Goal: Information Seeking & Learning: Learn about a topic

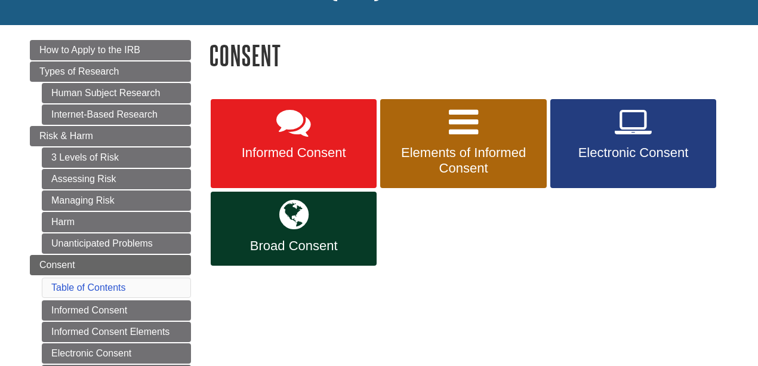
scroll to position [119, 0]
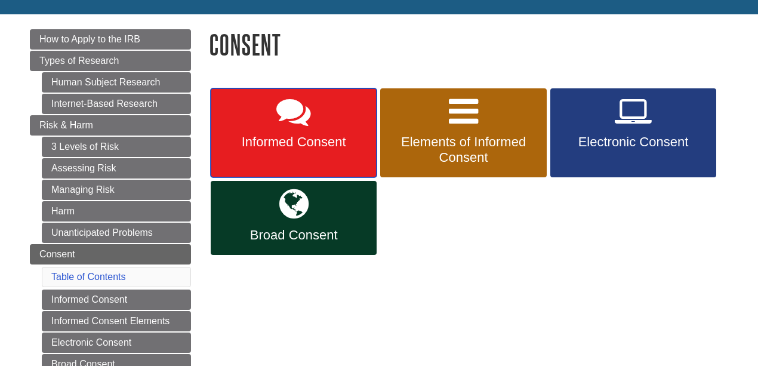
click at [332, 136] on span "Informed Consent" at bounding box center [294, 142] width 148 height 16
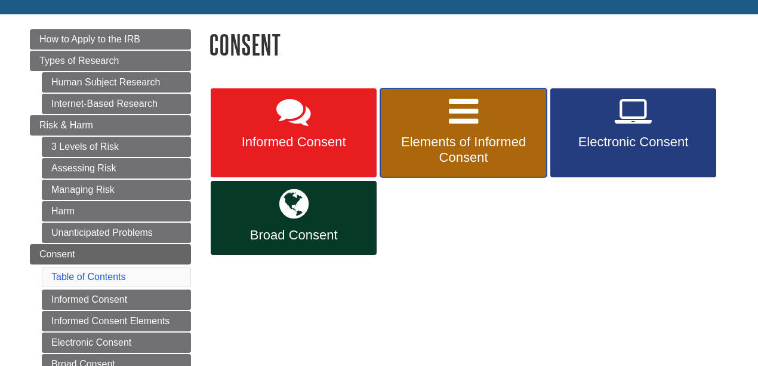
click at [452, 131] on link "Elements of Informed Consent" at bounding box center [463, 133] width 166 height 90
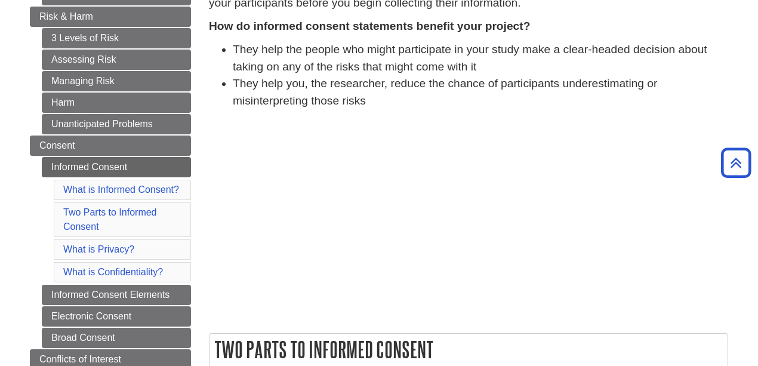
scroll to position [119, 0]
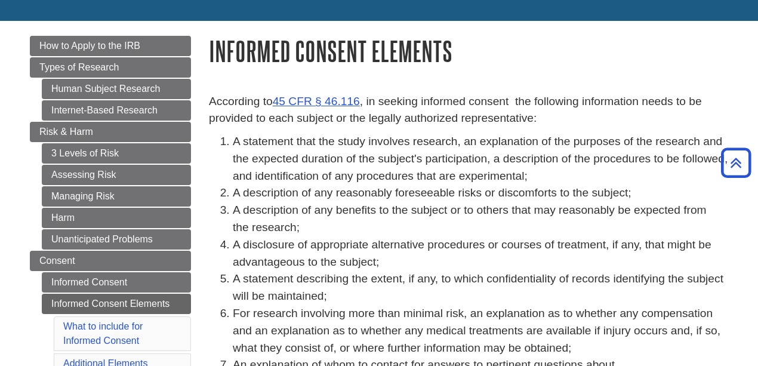
scroll to position [39, 0]
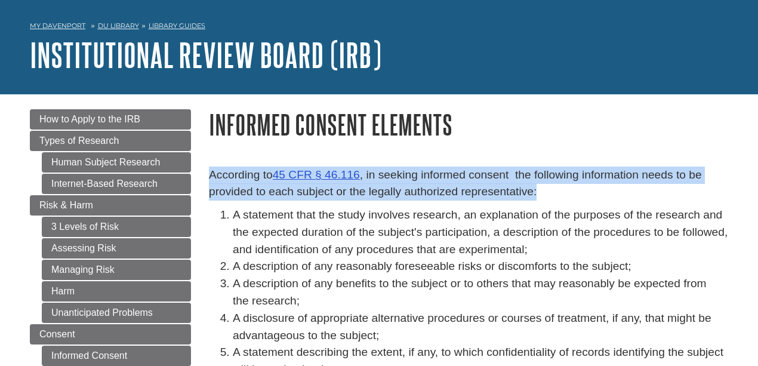
drag, startPoint x: 208, startPoint y: 167, endPoint x: 537, endPoint y: 185, distance: 329.5
copy p "According to 45 CFR § 46.116 , in seeking informed consent the following inform…"
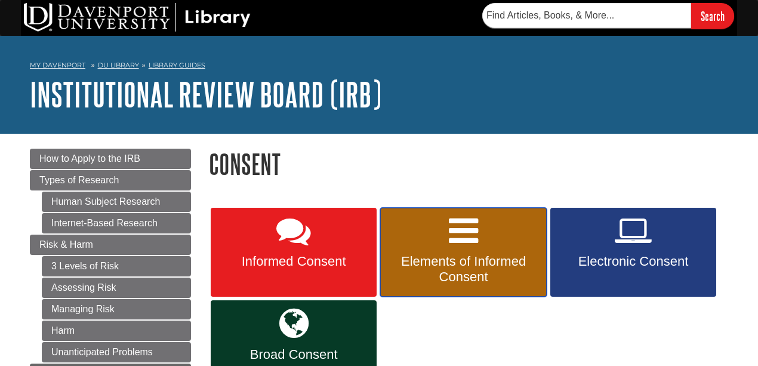
click at [456, 253] on link "Elements of Informed Consent" at bounding box center [463, 253] width 166 height 90
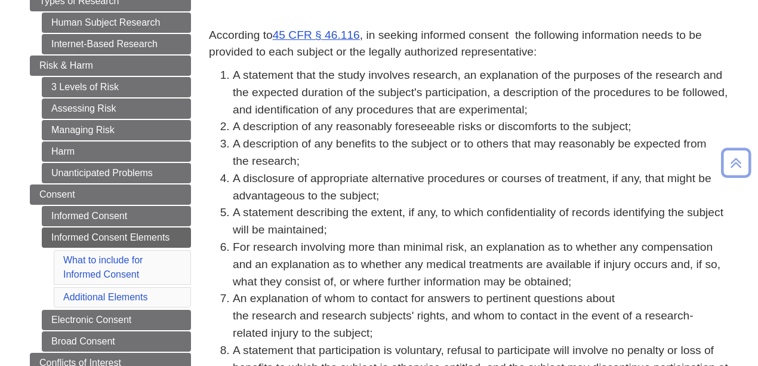
scroll to position [159, 0]
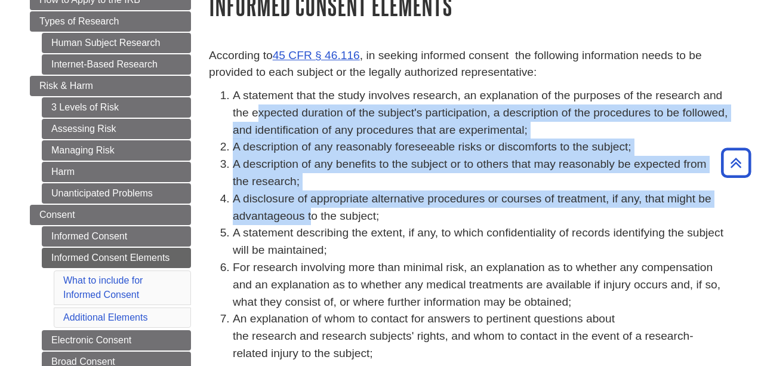
drag, startPoint x: 289, startPoint y: 147, endPoint x: 250, endPoint y: 150, distance: 38.9
click at [310, 208] on ol "A statement that the study involves research, an explanation of the purposes of…" at bounding box center [468, 250] width 519 height 327
click at [248, 149] on li "A description of any reasonably foreseeable risks or discomforts to the subject;" at bounding box center [481, 147] width 496 height 17
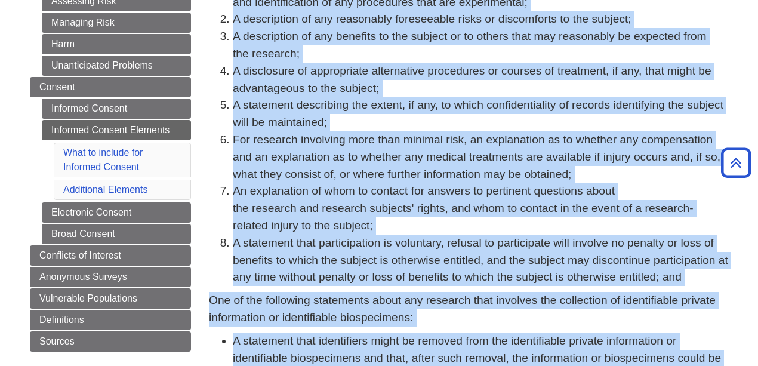
scroll to position [325, 0]
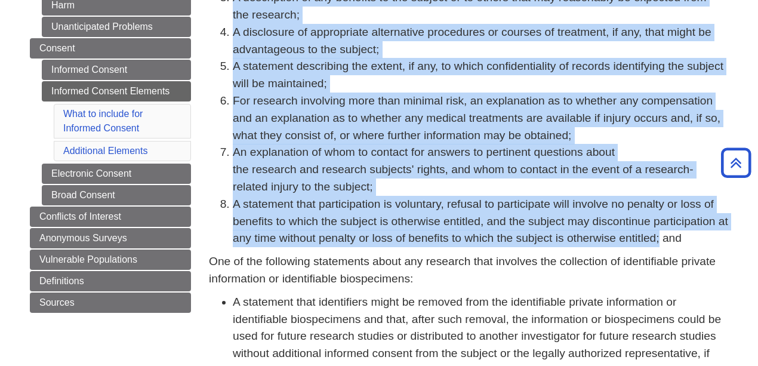
drag, startPoint x: 252, startPoint y: 112, endPoint x: 674, endPoint y: 246, distance: 442.3
click at [674, 246] on ol "A statement that the study involves research, an explanation of the purposes of…" at bounding box center [468, 84] width 519 height 327
copy ol "L ipsumdolo sita con adipi elitsedd eiusmodt, in utlaboreetd ma ali enimadmi ve…"
